Goal: Task Accomplishment & Management: Complete application form

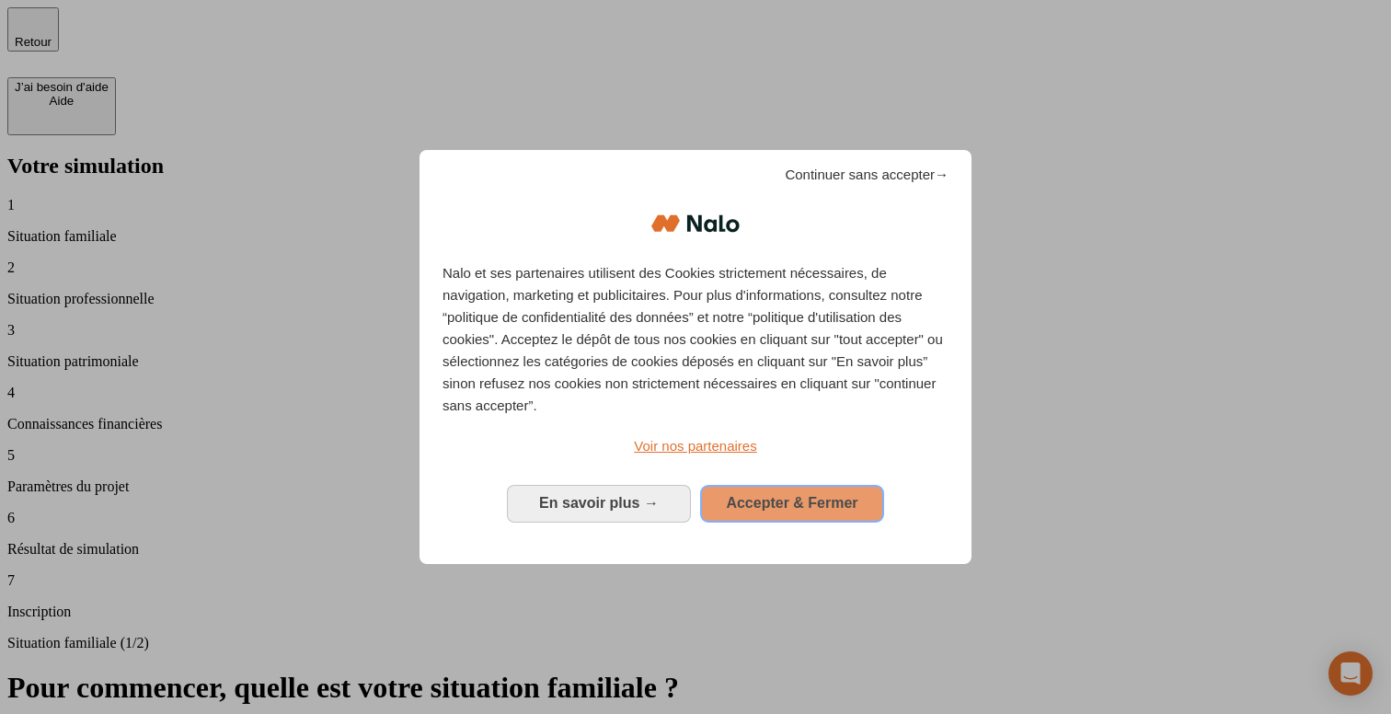
click at [769, 495] on span "Accepter & Fermer" at bounding box center [792, 503] width 132 height 16
